Goal: Information Seeking & Learning: Learn about a topic

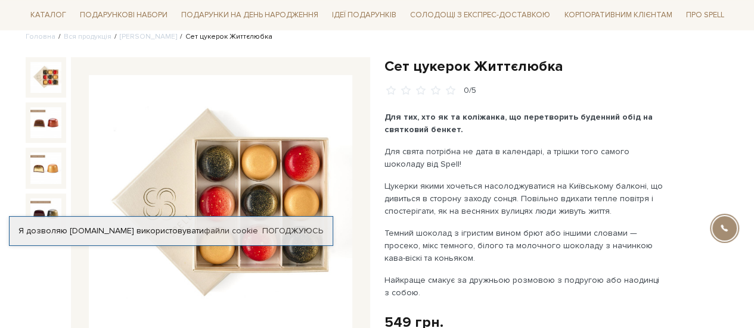
scroll to position [119, 0]
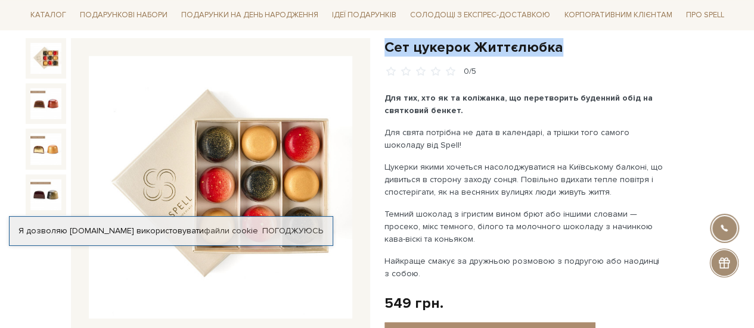
drag, startPoint x: 387, startPoint y: 45, endPoint x: 573, endPoint y: 40, distance: 186.0
click at [573, 40] on h1 "Сет цукерок Життєлюбка" at bounding box center [556, 47] width 344 height 18
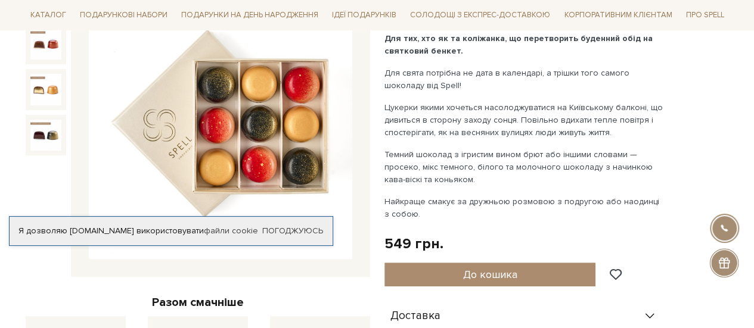
scroll to position [60, 0]
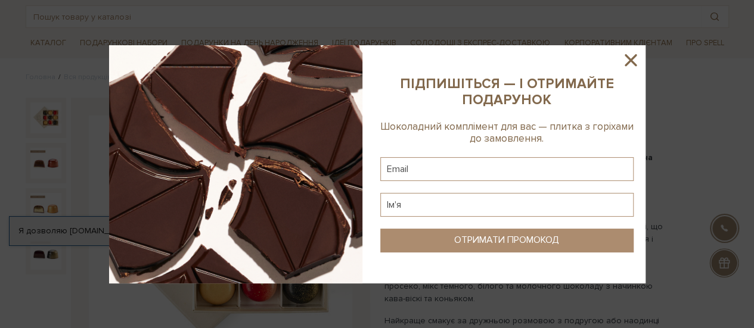
click at [629, 64] on icon at bounding box center [630, 60] width 20 height 20
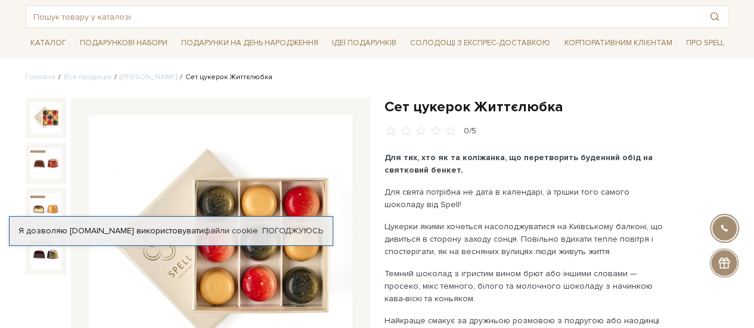
click at [549, 102] on h1 "Сет цукерок Життєлюбка" at bounding box center [556, 107] width 344 height 18
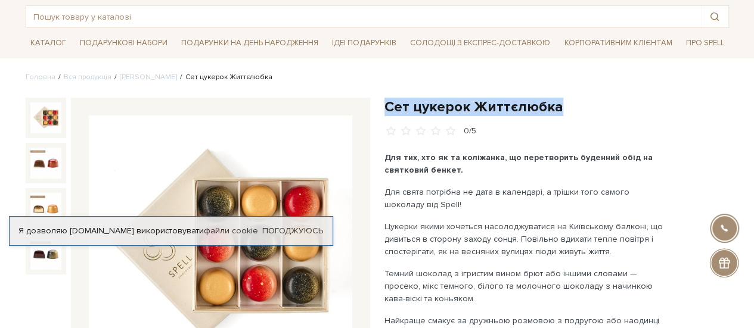
drag, startPoint x: 552, startPoint y: 107, endPoint x: 385, endPoint y: 95, distance: 167.3
copy h1 "Сет цукерок Життєлюбка"
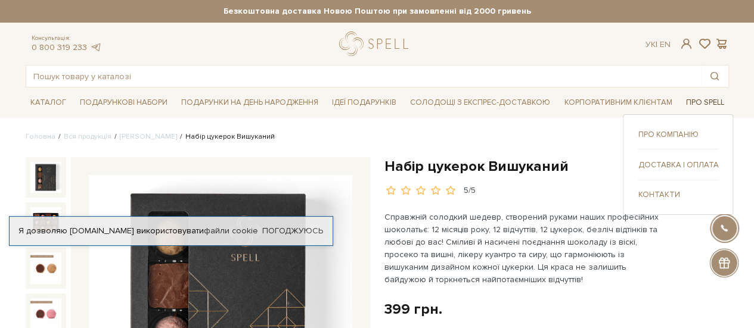
click at [713, 101] on link "Про Spell" at bounding box center [704, 103] width 48 height 18
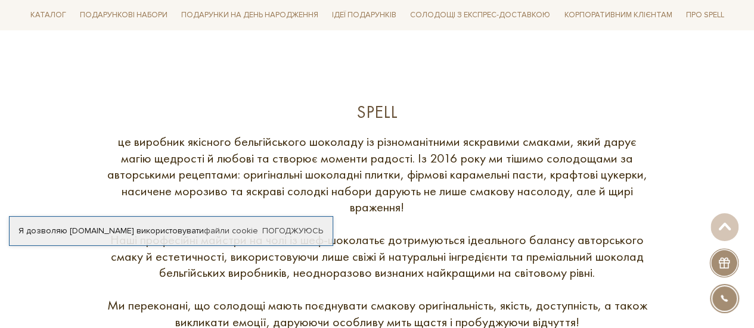
scroll to position [477, 0]
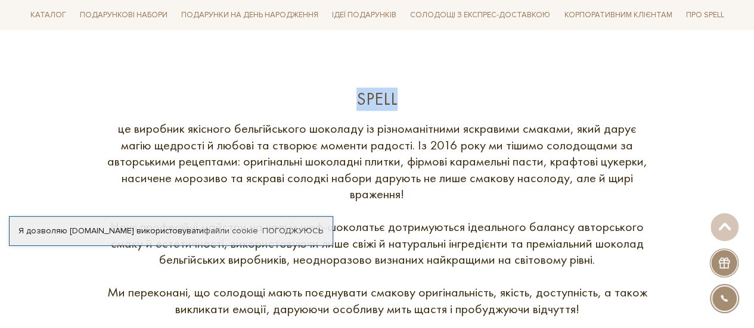
drag, startPoint x: 359, startPoint y: 103, endPoint x: 396, endPoint y: 103, distance: 36.3
click at [396, 103] on div "Spell" at bounding box center [377, 99] width 548 height 23
copy div "Spell"
